Goal: Transaction & Acquisition: Book appointment/travel/reservation

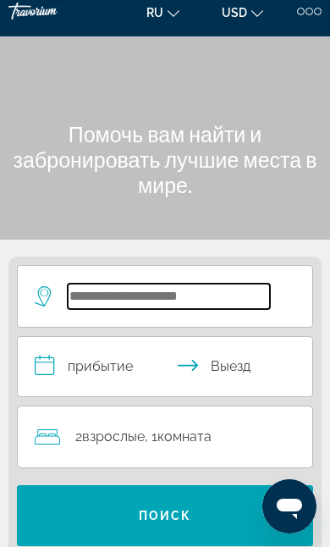
click at [187, 294] on input "Search hotel destination" at bounding box center [169, 296] width 202 height 25
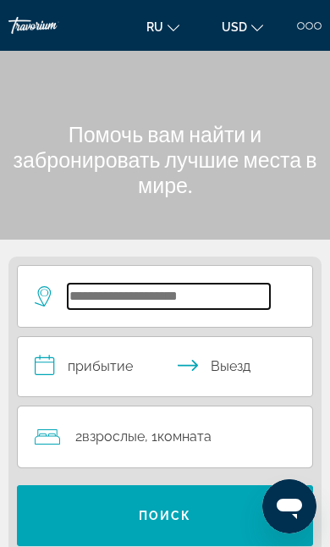
scroll to position [14, 0]
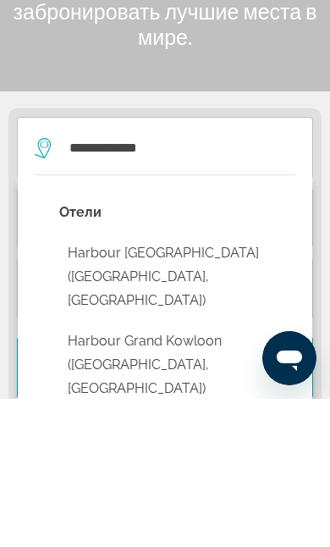
click at [241, 385] on button "Harbour [GEOGRAPHIC_DATA] ([GEOGRAPHIC_DATA], [GEOGRAPHIC_DATA])" at bounding box center [177, 425] width 236 height 80
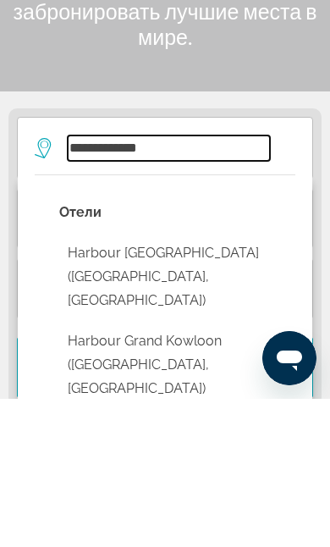
type input "**********"
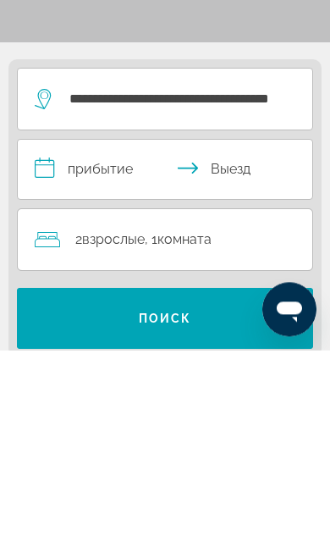
click at [117, 337] on input "**********" at bounding box center [169, 369] width 302 height 64
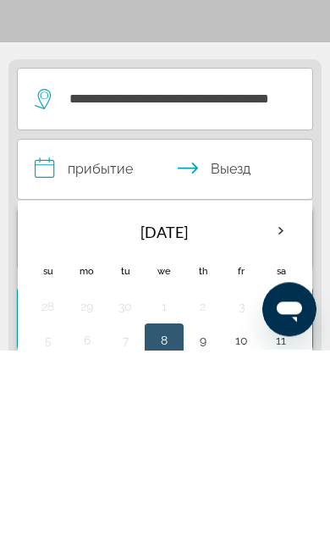
scroll to position [212, 0]
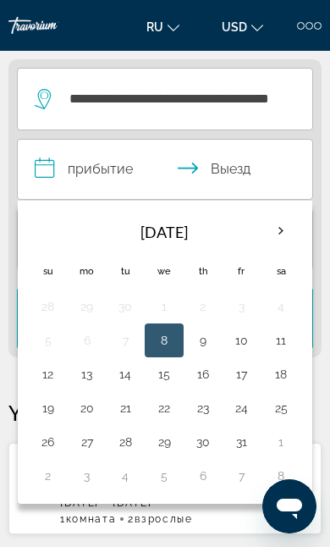
click at [285, 231] on th "Next month" at bounding box center [281, 231] width 37 height 37
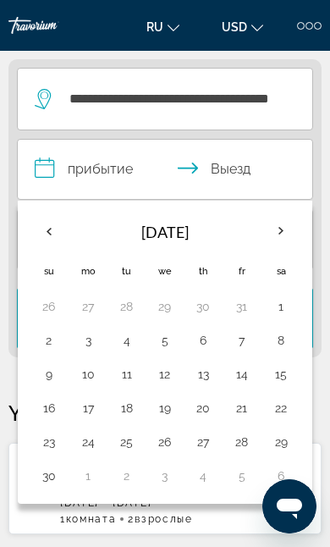
click at [91, 346] on button "3" at bounding box center [87, 341] width 19 height 24
click at [53, 376] on button "9" at bounding box center [48, 375] width 21 height 24
type input "**********"
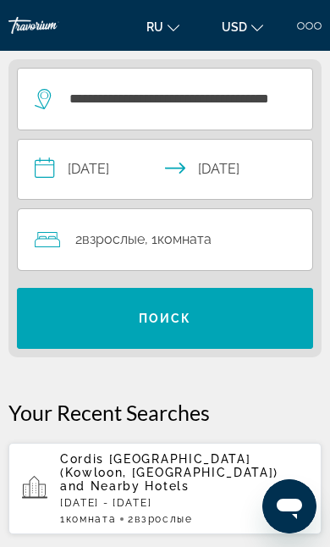
click at [246, 319] on span "Search" at bounding box center [165, 318] width 296 height 41
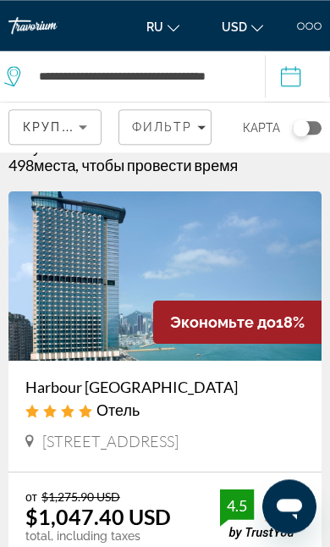
scroll to position [31, 0]
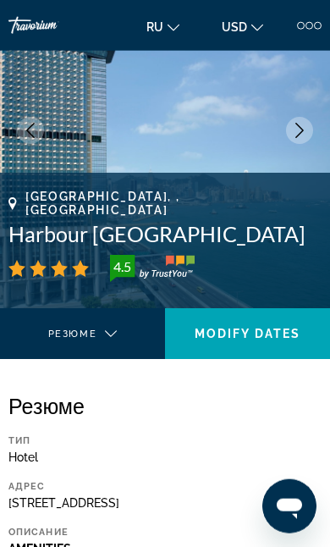
scroll to position [36, 0]
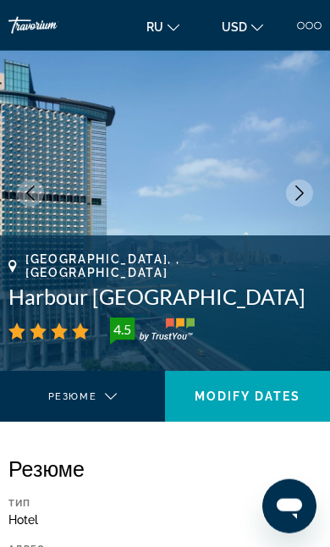
click at [308, 191] on button "Next image" at bounding box center [299, 193] width 27 height 27
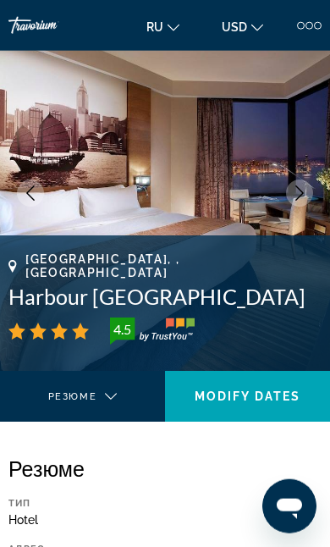
click at [304, 202] on button "Next image" at bounding box center [299, 193] width 27 height 27
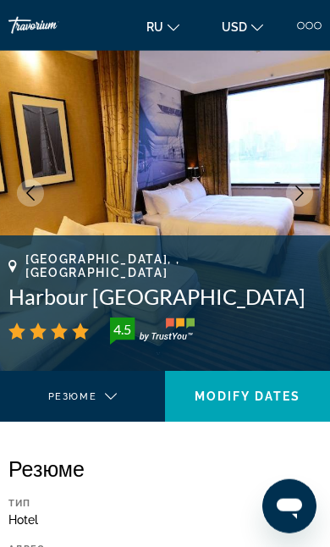
click at [319, 191] on img "Main content" at bounding box center [165, 193] width 330 height 356
click at [307, 196] on icon "Next image" at bounding box center [299, 193] width 15 height 15
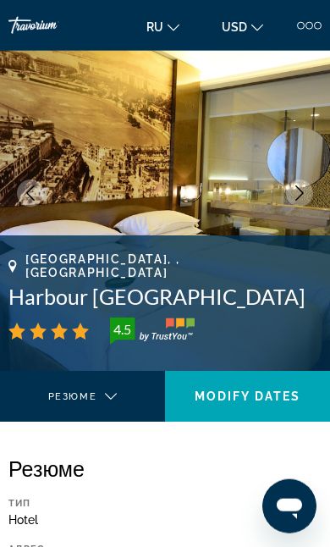
click at [302, 204] on button "Next image" at bounding box center [299, 193] width 27 height 27
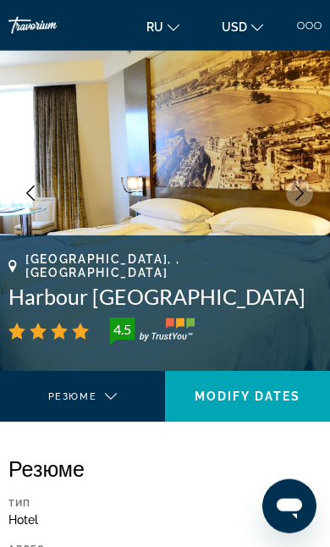
click at [313, 196] on button "Next image" at bounding box center [299, 193] width 27 height 27
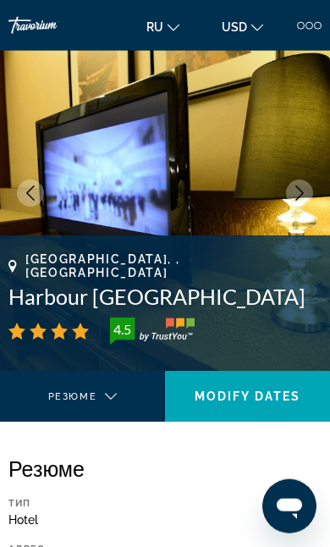
click at [302, 197] on icon "Next image" at bounding box center [299, 193] width 15 height 15
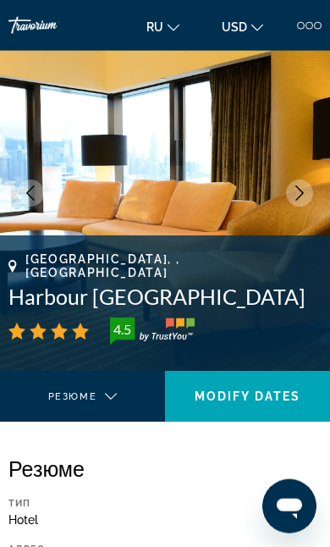
click at [305, 191] on icon "Next image" at bounding box center [299, 193] width 15 height 15
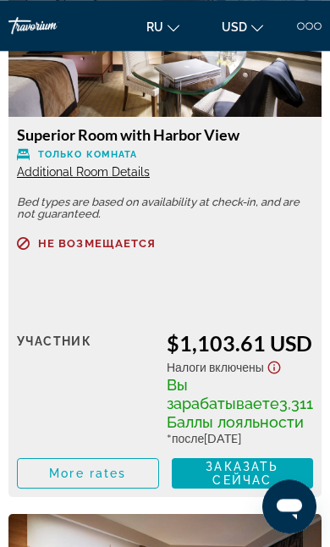
scroll to position [3047, 0]
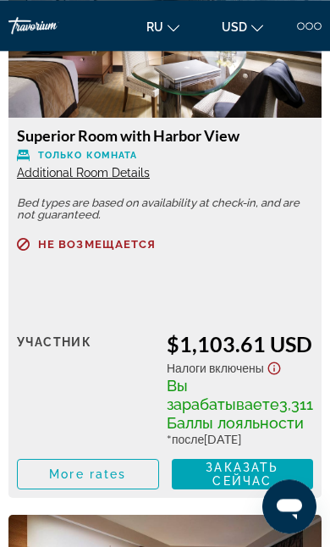
click at [30, 180] on span "Additional Room Details" at bounding box center [83, 173] width 133 height 14
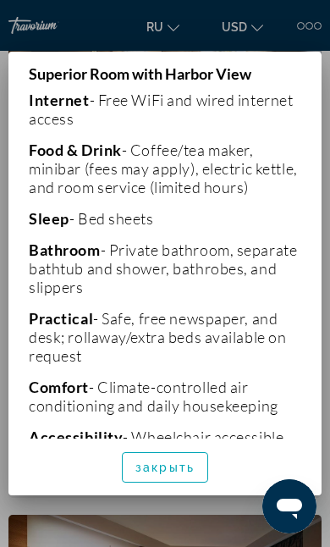
scroll to position [336, 0]
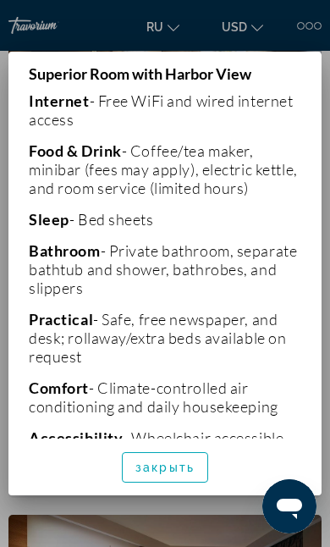
click at [142, 474] on span "закрыть" at bounding box center [165, 468] width 59 height 14
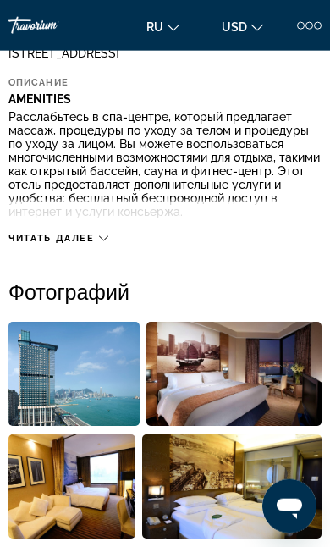
scroll to position [0, 0]
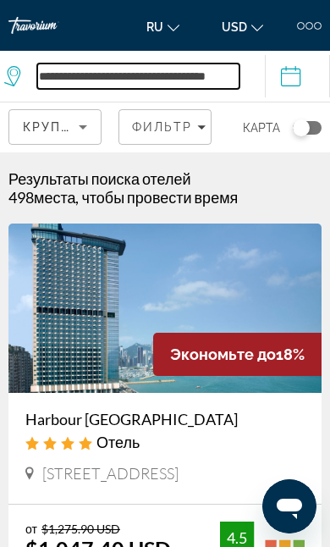
click at [85, 86] on input "**********" at bounding box center [138, 76] width 202 height 25
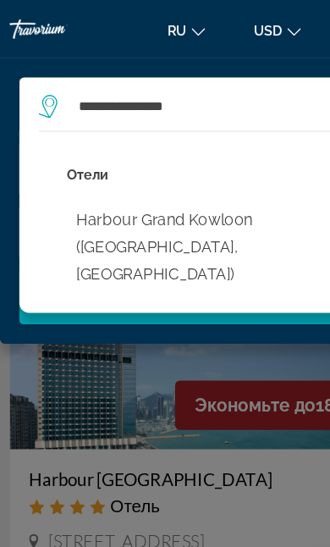
click at [197, 205] on button "Harbour Grand Kowloon ([GEOGRAPHIC_DATA], [GEOGRAPHIC_DATA])" at bounding box center [177, 217] width 238 height 80
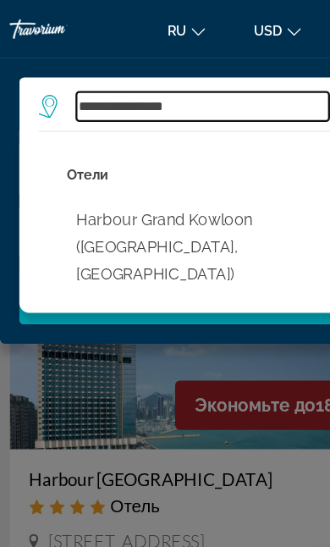
type input "**********"
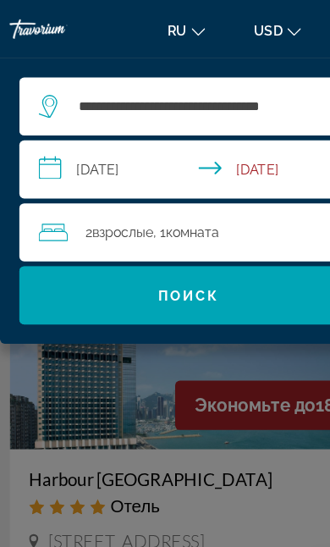
click at [248, 266] on span "Search" at bounding box center [165, 258] width 296 height 41
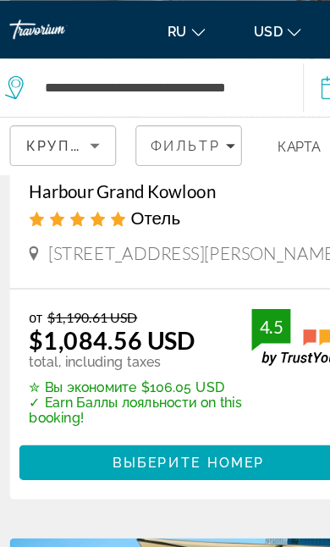
scroll to position [252, 0]
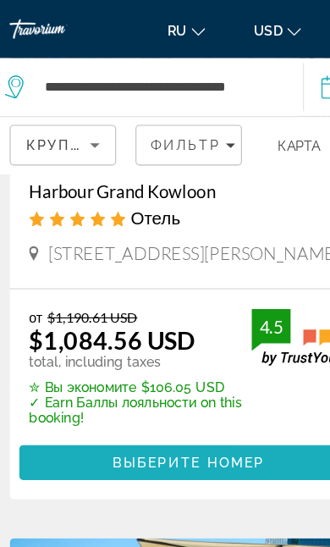
click at [218, 412] on span "Выберите номер" at bounding box center [164, 405] width 133 height 14
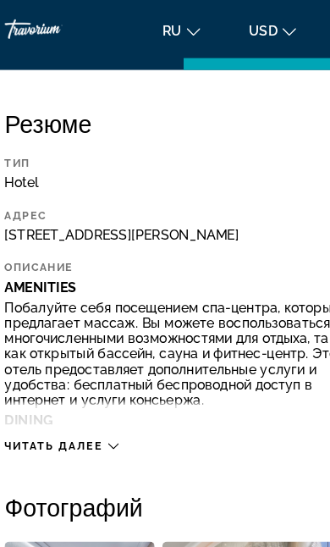
scroll to position [396, 0]
click at [21, 396] on span "Читать далее" at bounding box center [51, 390] width 86 height 11
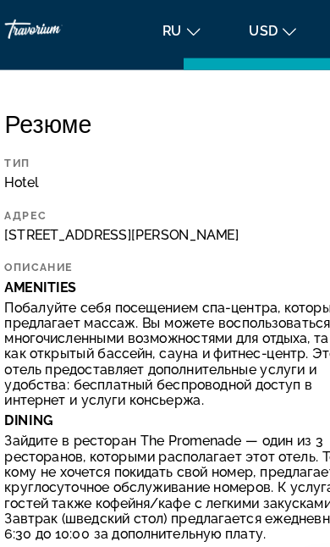
click at [46, 411] on p "Зайдите в ресторан The Promenade — один из 3 ресторанов, которыми располагает э…" at bounding box center [164, 426] width 313 height 95
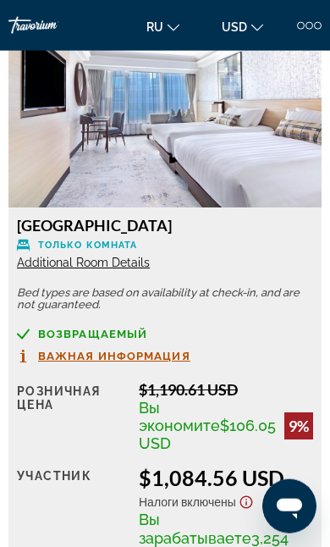
scroll to position [3123, 0]
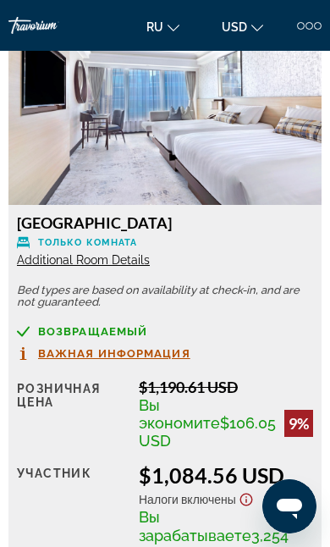
click at [46, 348] on span "Важная информация" at bounding box center [114, 353] width 152 height 11
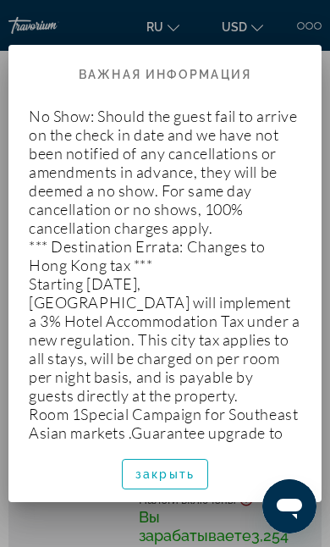
scroll to position [0, 0]
click at [134, 495] on span "button" at bounding box center [165, 474] width 85 height 41
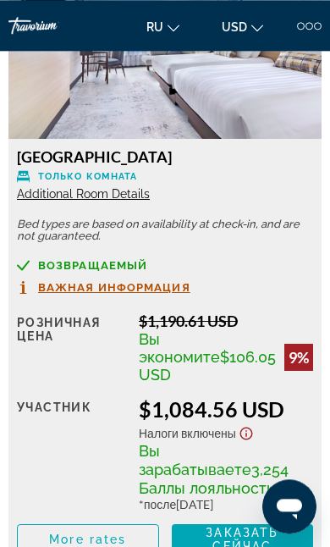
scroll to position [3189, 0]
click at [30, 187] on span "Additional Room Details" at bounding box center [83, 194] width 133 height 14
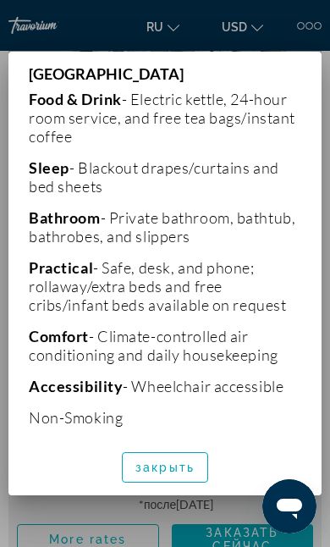
scroll to position [440, 0]
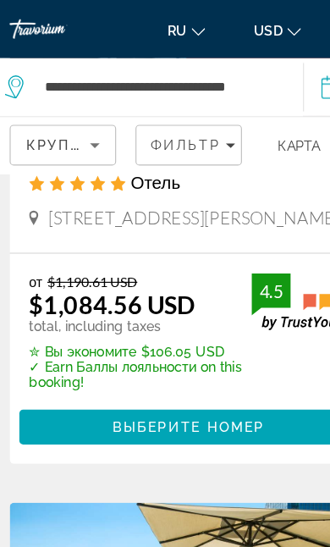
scroll to position [282, 0]
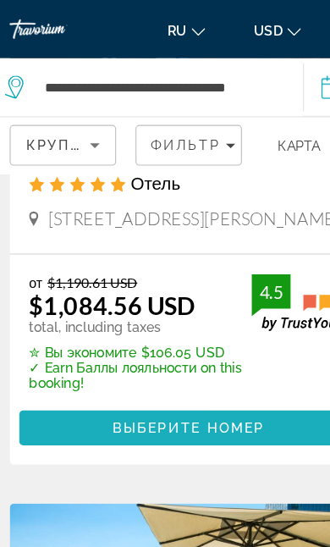
click at [64, 378] on span "Main content" at bounding box center [165, 374] width 296 height 41
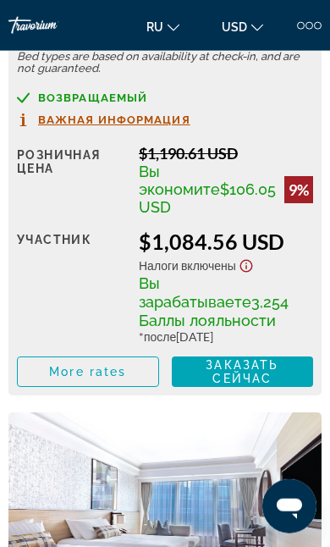
scroll to position [2476, 0]
